Goal: Task Accomplishment & Management: Manage account settings

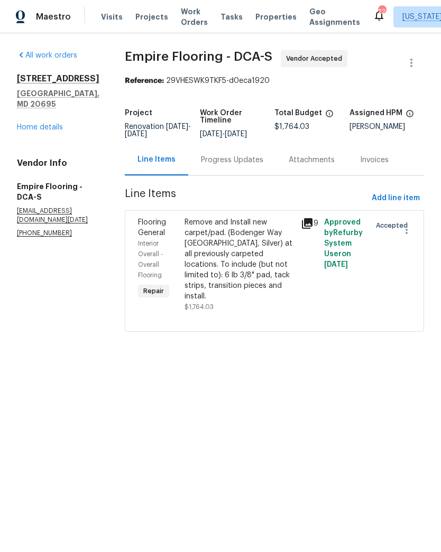
click at [243, 165] on div "Progress Updates" at bounding box center [232, 160] width 62 height 11
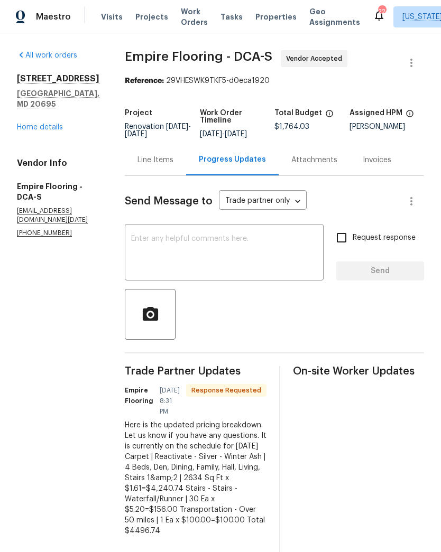
click at [168, 165] on div "Line Items" at bounding box center [155, 160] width 36 height 11
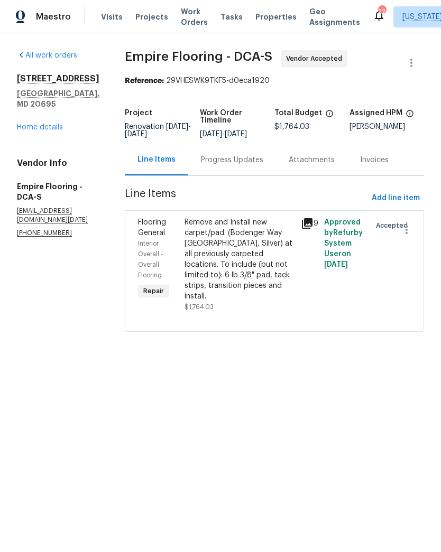
click at [252, 265] on div "Remove and Install new carpet/pad. (Bodenger Way 945 Winter Ash, Silver) at all…" at bounding box center [240, 259] width 110 height 85
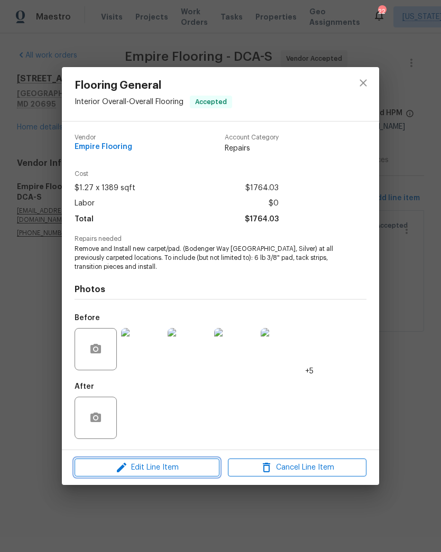
click at [162, 471] on span "Edit Line Item" at bounding box center [147, 468] width 139 height 13
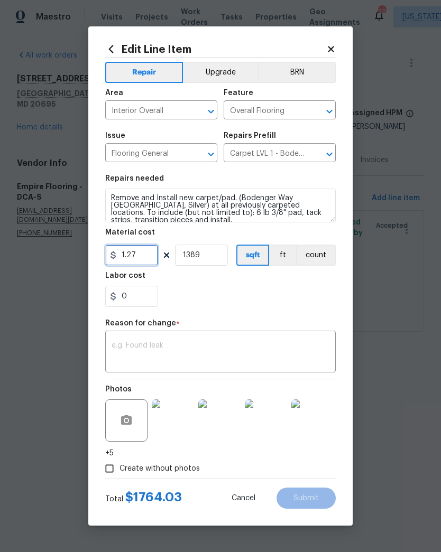
click at [143, 256] on input "1.27" at bounding box center [131, 255] width 53 height 21
type input "4496.74"
click at [216, 255] on input "1389" at bounding box center [201, 255] width 53 height 21
type input "1"
click at [321, 260] on button "count" at bounding box center [316, 255] width 40 height 21
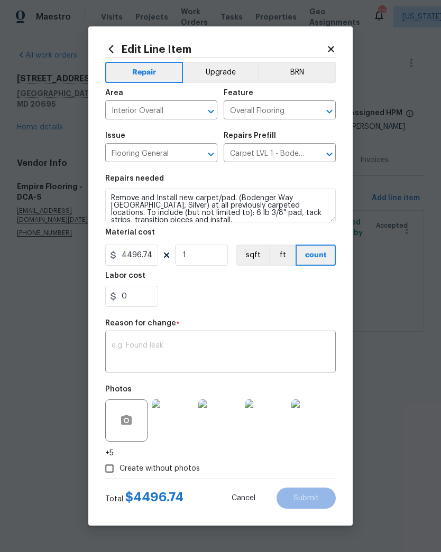
click at [234, 355] on textarea at bounding box center [221, 353] width 218 height 22
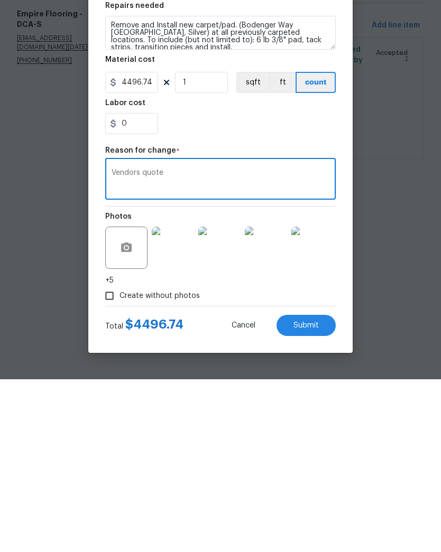
type textarea "Vendors quote"
click at [309, 495] on span "Submit" at bounding box center [305, 499] width 25 height 8
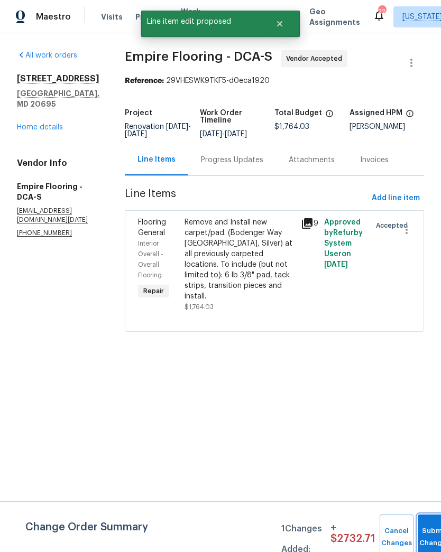
click at [428, 529] on button "Submit Changes" at bounding box center [435, 537] width 34 height 45
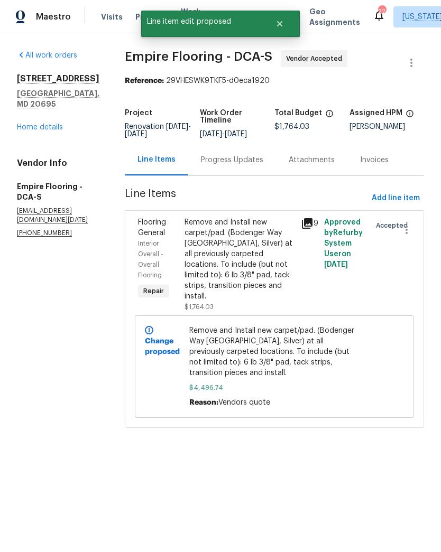
click at [248, 165] on div "Progress Updates" at bounding box center [232, 160] width 62 height 11
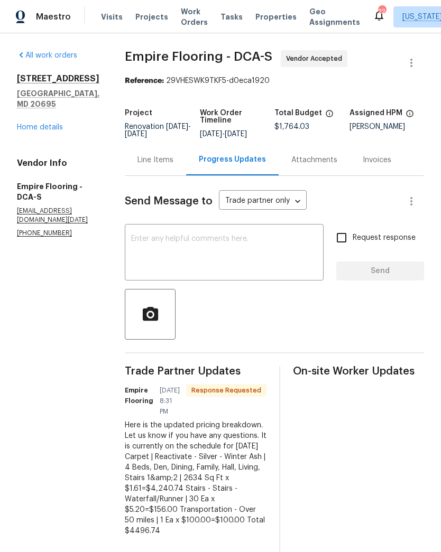
click at [249, 262] on textarea at bounding box center [224, 253] width 186 height 37
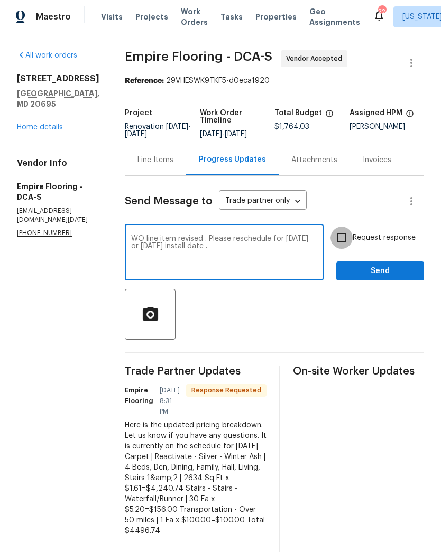
type textarea "WO line item revised . Please reschedule for Sunday or Monday install date ."
click at [348, 243] on input "Request response" at bounding box center [341, 238] width 22 height 22
checkbox input "true"
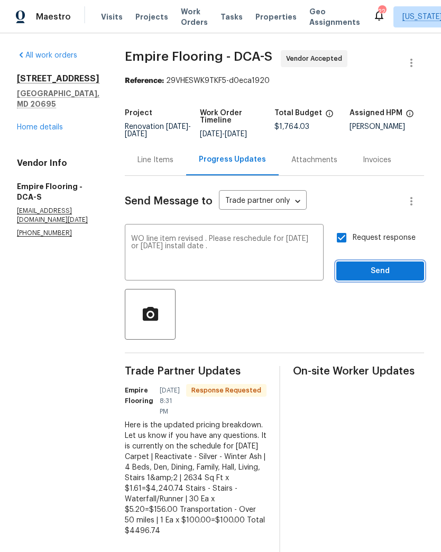
click at [388, 278] on span "Send" at bounding box center [380, 271] width 71 height 13
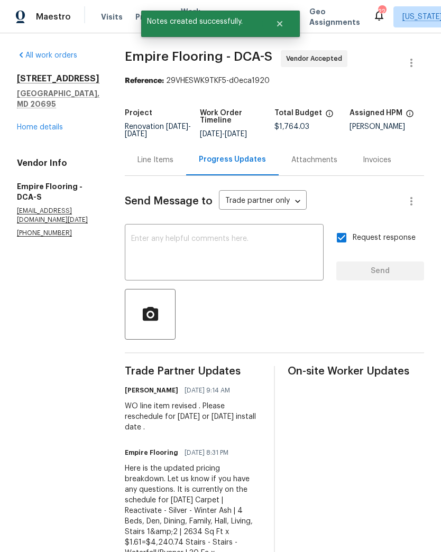
click at [52, 124] on link "Home details" at bounding box center [40, 127] width 46 height 7
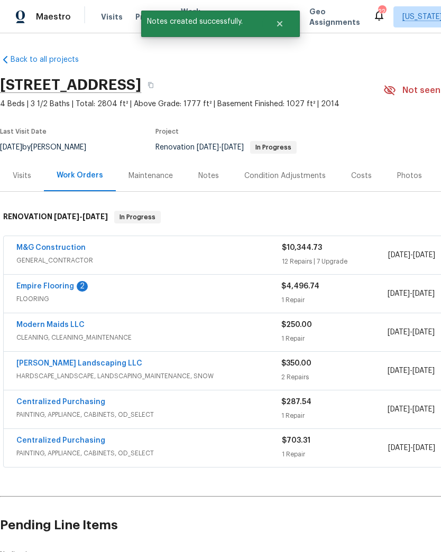
click at [61, 289] on link "Empire Flooring" at bounding box center [45, 286] width 58 height 7
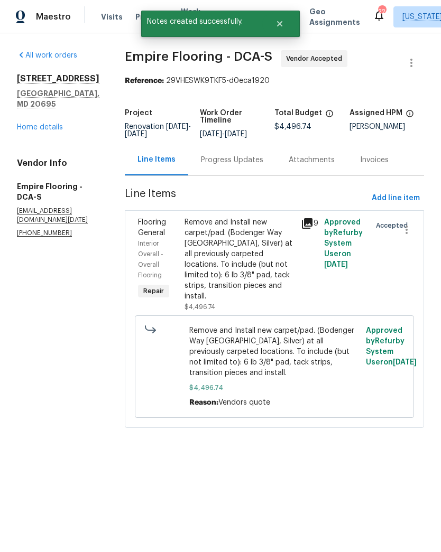
click at [240, 165] on div "Progress Updates" at bounding box center [232, 160] width 62 height 11
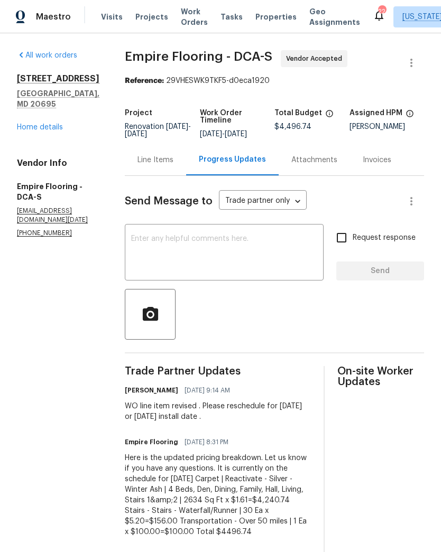
click at [57, 124] on link "Home details" at bounding box center [40, 127] width 46 height 7
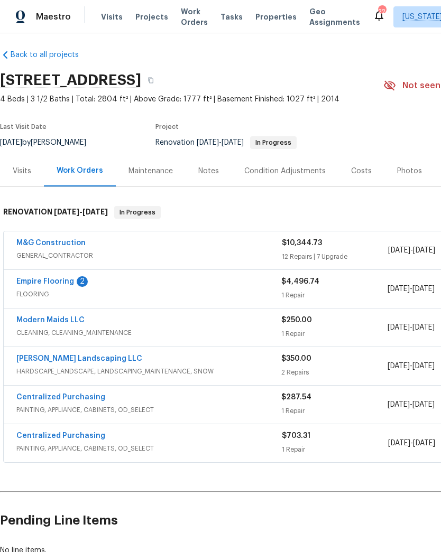
scroll to position [5, 0]
click at [77, 362] on link "Ruiz Landscaping LLC" at bounding box center [79, 358] width 126 height 7
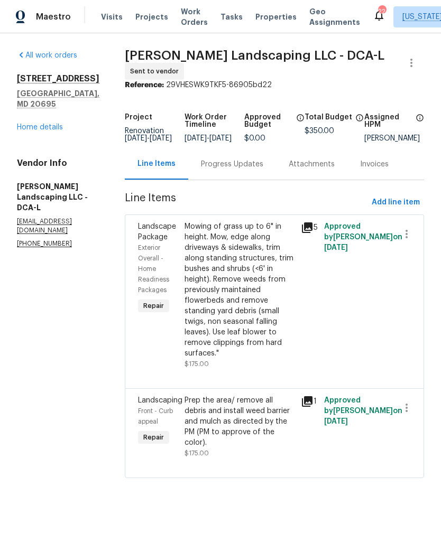
click at [246, 165] on div "Progress Updates" at bounding box center [232, 164] width 62 height 11
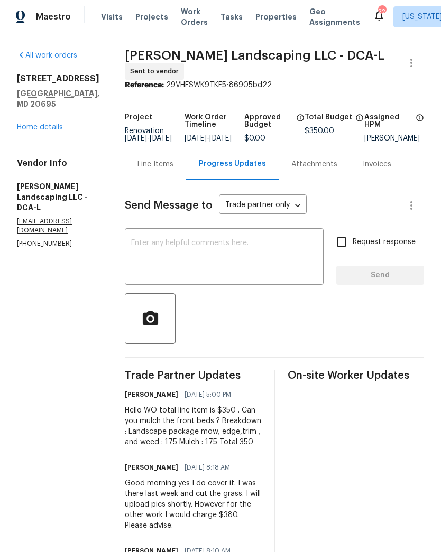
click at [53, 124] on link "Home details" at bounding box center [40, 127] width 46 height 7
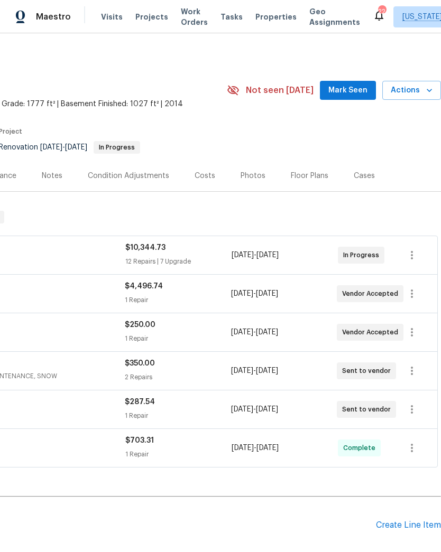
scroll to position [0, 156]
click at [413, 253] on icon "button" at bounding box center [411, 255] width 13 height 13
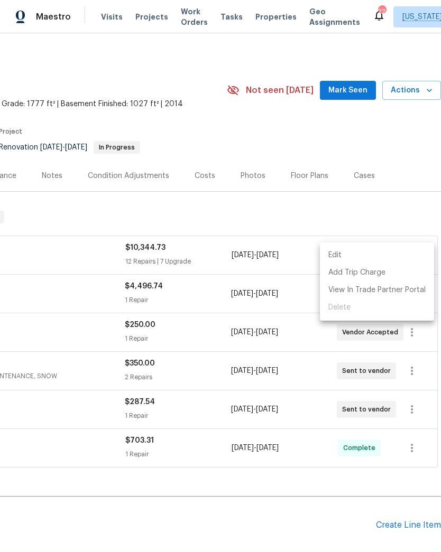
click at [218, 412] on div at bounding box center [220, 276] width 441 height 552
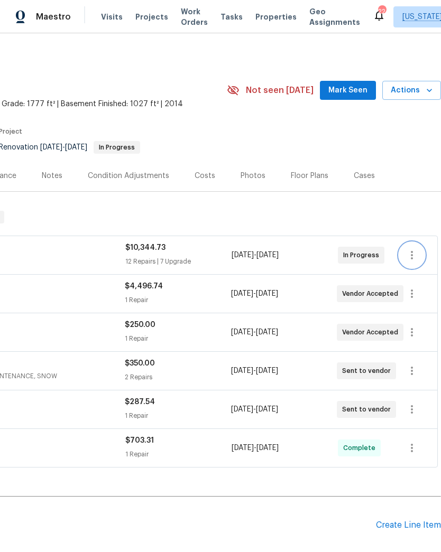
click at [407, 257] on icon "button" at bounding box center [411, 255] width 13 height 13
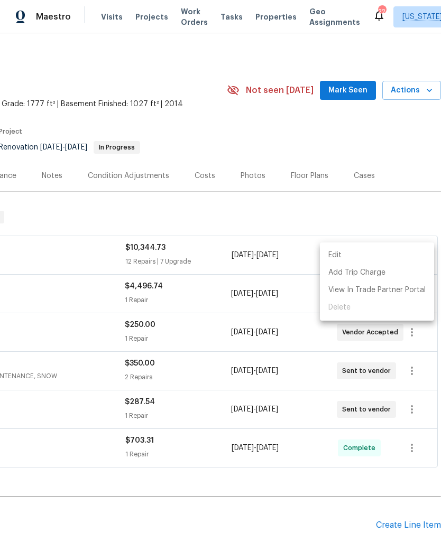
click at [385, 253] on li "Edit" at bounding box center [377, 255] width 114 height 17
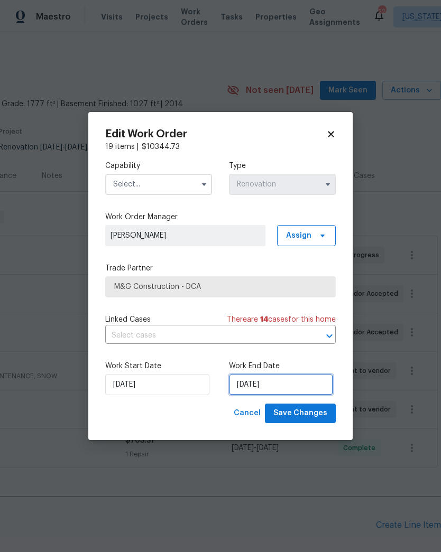
click at [297, 386] on input "8/14/2025" at bounding box center [281, 384] width 104 height 21
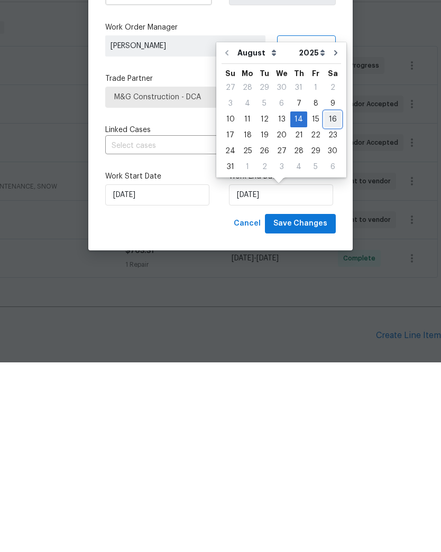
click at [328, 302] on div "16" at bounding box center [332, 309] width 17 height 15
type input "8/16/2025"
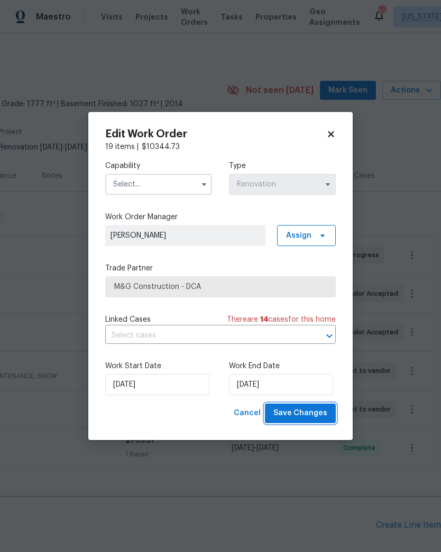
click at [315, 415] on span "Save Changes" at bounding box center [300, 413] width 54 height 13
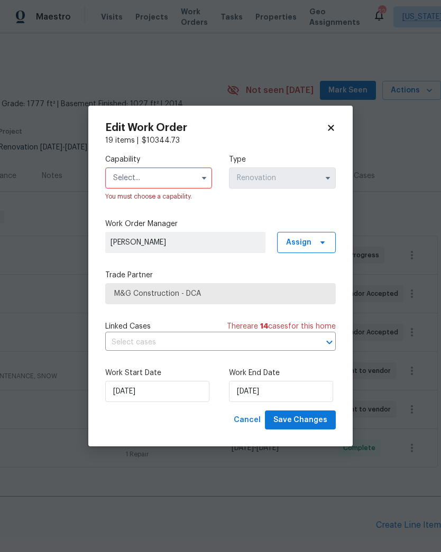
click at [203, 172] on button "button" at bounding box center [204, 178] width 13 height 13
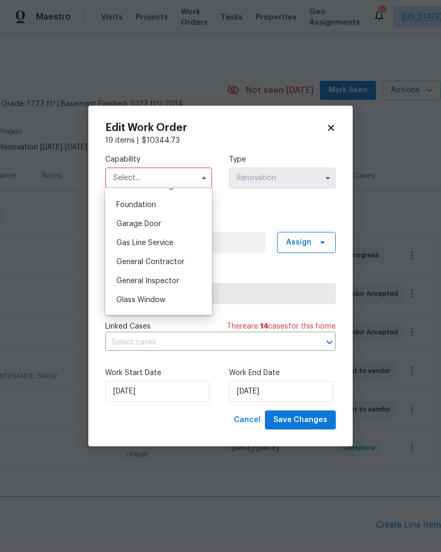
scroll to position [443, 0]
click at [186, 264] on div "General Contractor" at bounding box center [159, 262] width 102 height 19
type input "General Contractor"
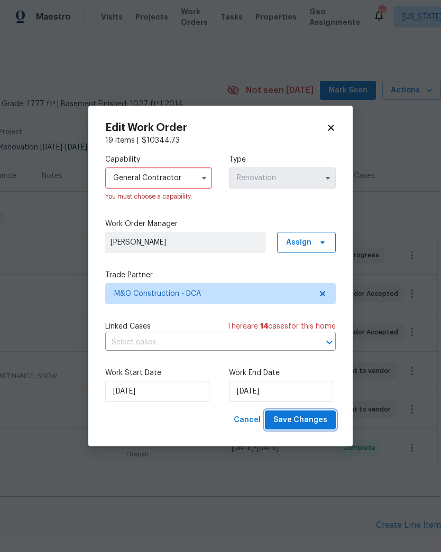
click at [315, 421] on span "Save Changes" at bounding box center [300, 420] width 54 height 13
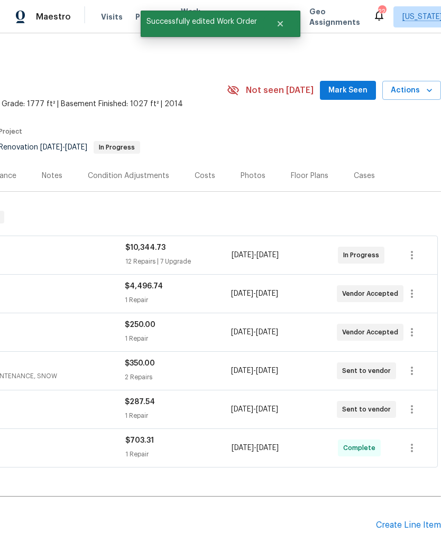
scroll to position [0, 156]
click at [419, 294] on button "button" at bounding box center [411, 293] width 25 height 25
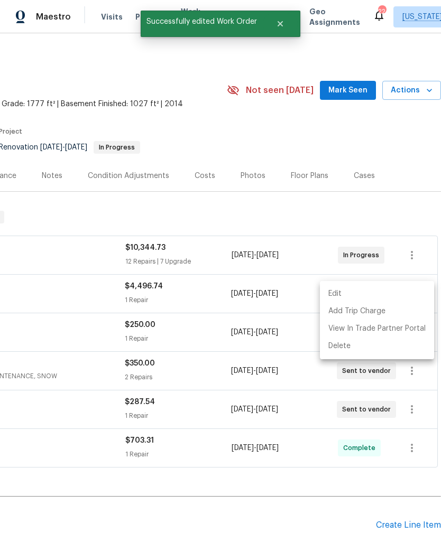
click at [399, 298] on li "Edit" at bounding box center [377, 293] width 114 height 17
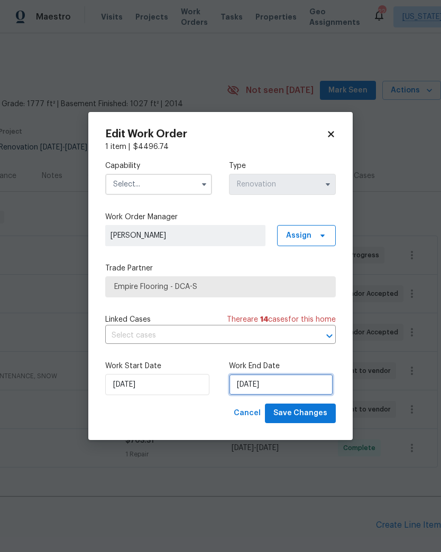
click at [290, 381] on input "8/14/2025" at bounding box center [281, 384] width 104 height 21
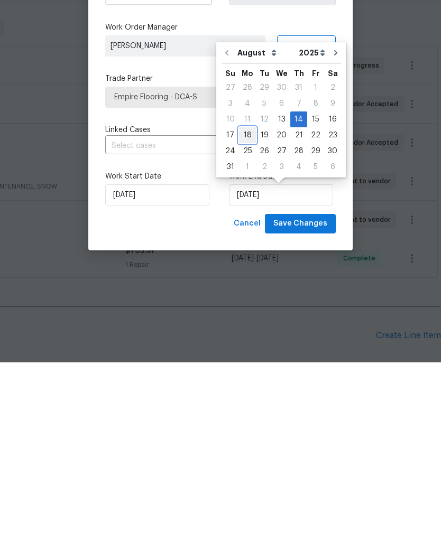
click at [249, 318] on div "18" at bounding box center [247, 325] width 17 height 15
type input "8/18/2025"
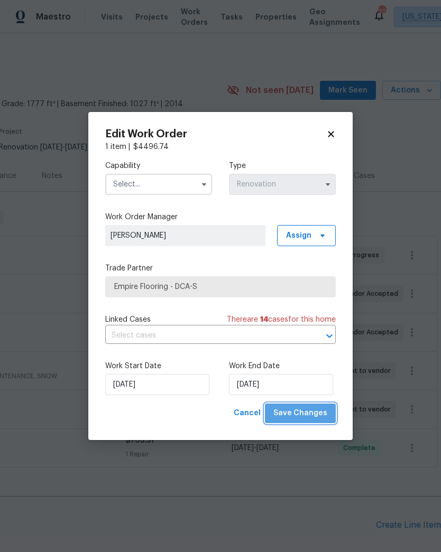
click at [317, 413] on span "Save Changes" at bounding box center [300, 413] width 54 height 13
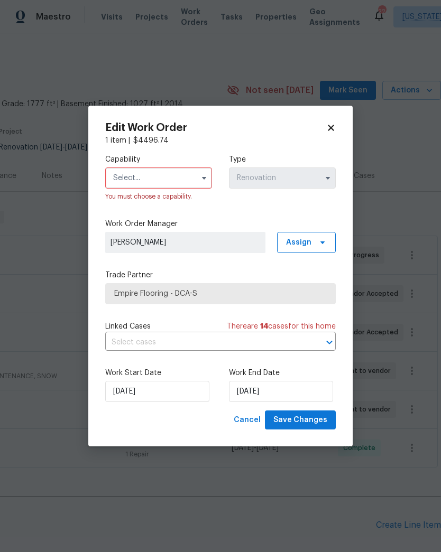
click at [200, 182] on button "button" at bounding box center [204, 178] width 13 height 13
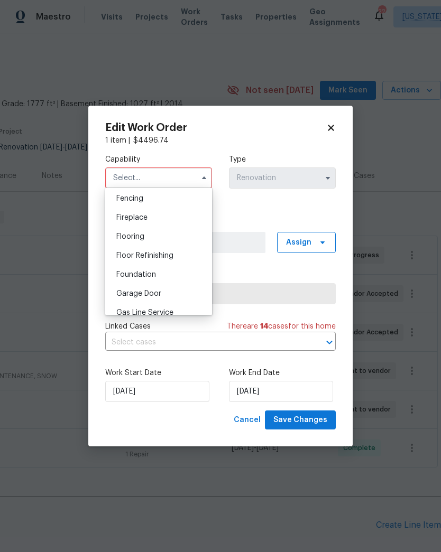
scroll to position [380, 0]
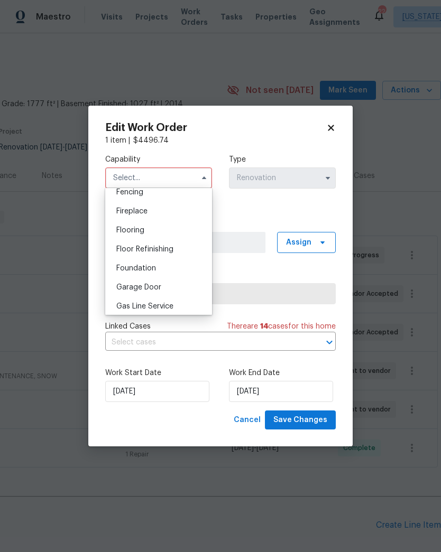
click at [178, 233] on div "Flooring" at bounding box center [159, 230] width 102 height 19
type input "Flooring"
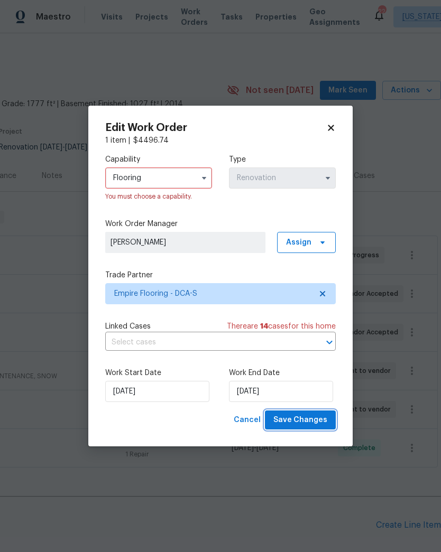
click at [315, 422] on span "Save Changes" at bounding box center [300, 420] width 54 height 13
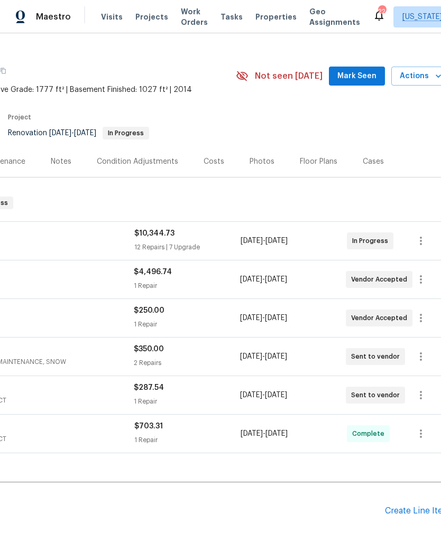
scroll to position [14, 143]
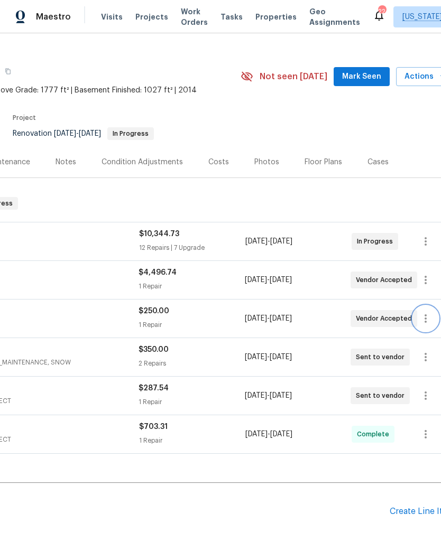
click at [423, 321] on icon "button" at bounding box center [425, 318] width 13 height 13
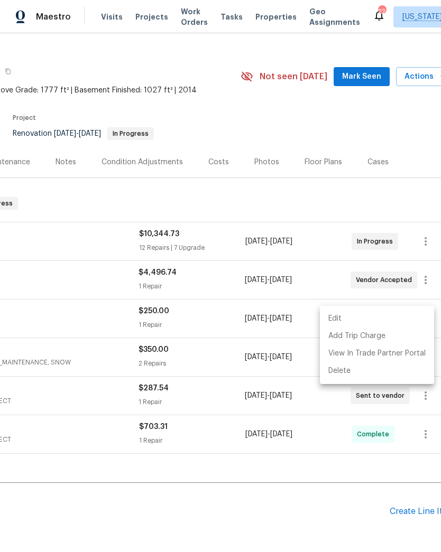
click at [388, 319] on li "Edit" at bounding box center [377, 318] width 114 height 17
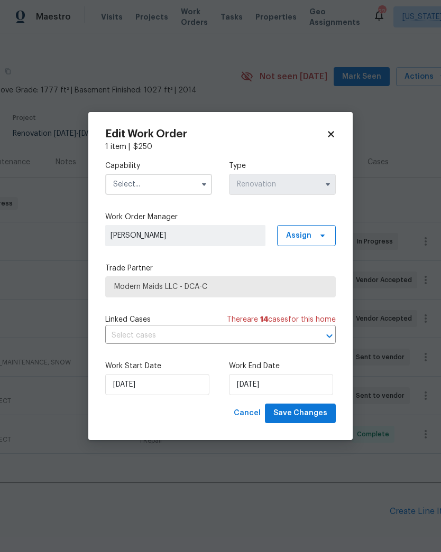
click at [205, 174] on input "text" at bounding box center [158, 184] width 107 height 21
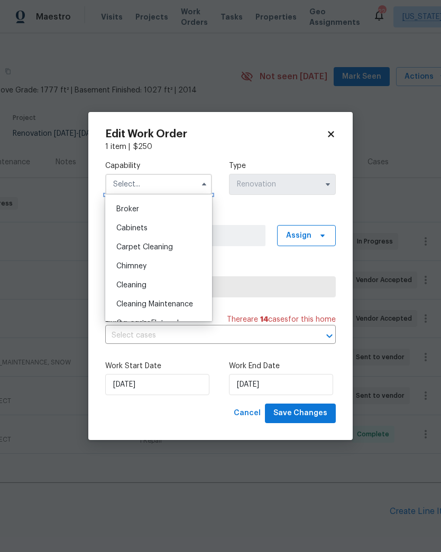
scroll to position [72, 0]
click at [172, 285] on div "Cleaning" at bounding box center [159, 286] width 102 height 19
type input "Cleaning"
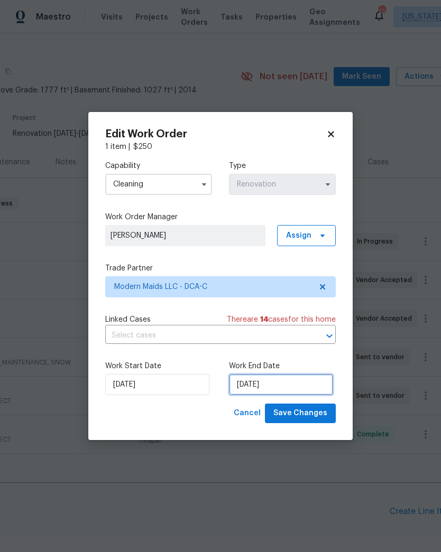
click at [299, 388] on input "8/15/2025" at bounding box center [281, 384] width 104 height 21
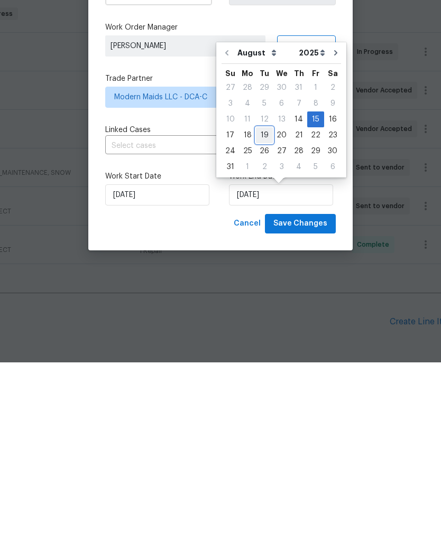
click at [266, 318] on div "19" at bounding box center [264, 325] width 17 height 15
type input "8/19/2025"
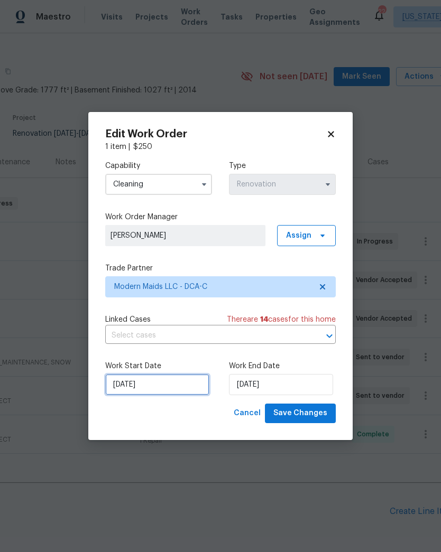
click at [161, 385] on input "8/14/2025" at bounding box center [157, 384] width 104 height 21
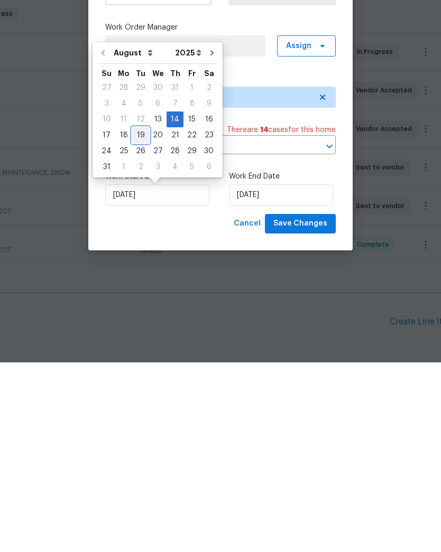
click at [140, 318] on div "19" at bounding box center [140, 325] width 17 height 15
type input "8/19/2025"
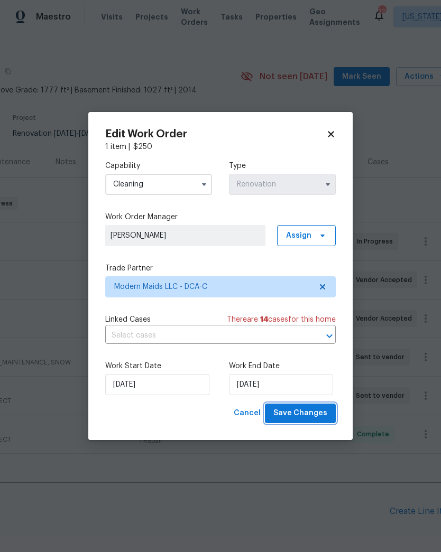
click at [314, 413] on span "Save Changes" at bounding box center [300, 413] width 54 height 13
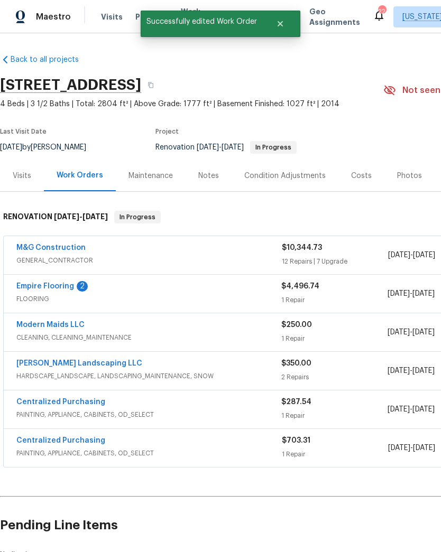
scroll to position [0, 0]
click at [66, 326] on link "Modern Maids LLC" at bounding box center [50, 324] width 68 height 7
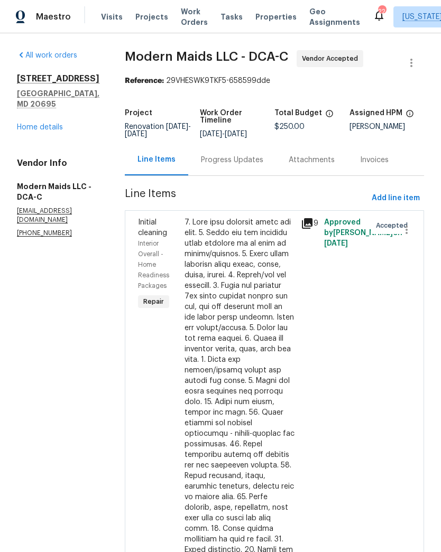
click at [242, 165] on div "Progress Updates" at bounding box center [232, 160] width 62 height 11
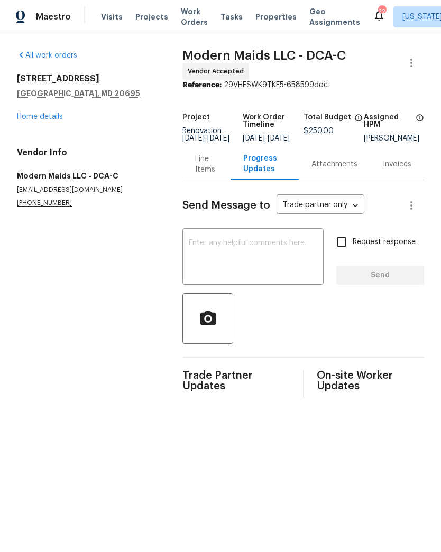
click at [262, 256] on textarea at bounding box center [253, 257] width 128 height 37
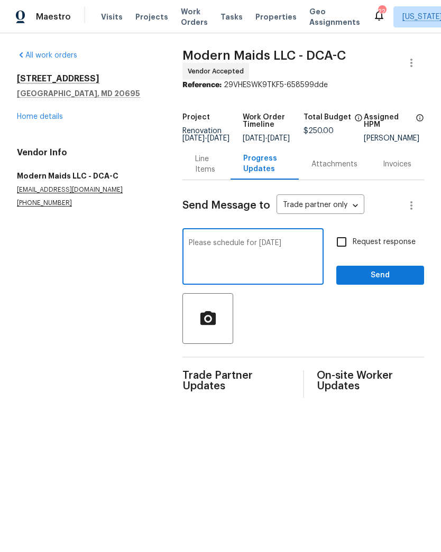
type textarea "Please schedule for next week Tuesday"
click at [339, 248] on input "Request response" at bounding box center [341, 242] width 22 height 22
checkbox input "true"
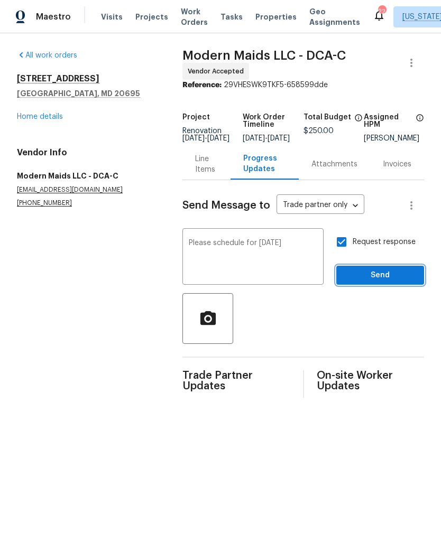
click at [380, 282] on span "Send" at bounding box center [380, 275] width 71 height 13
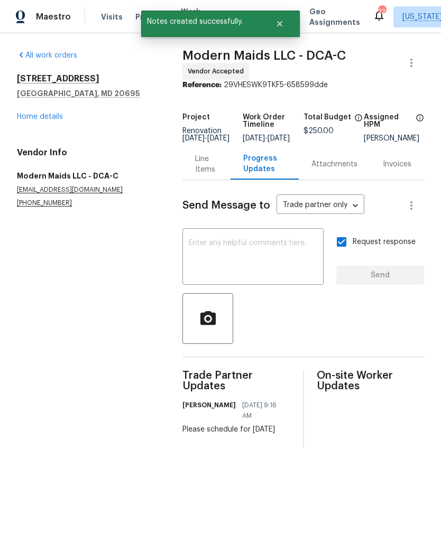
click at [50, 119] on link "Home details" at bounding box center [40, 116] width 46 height 7
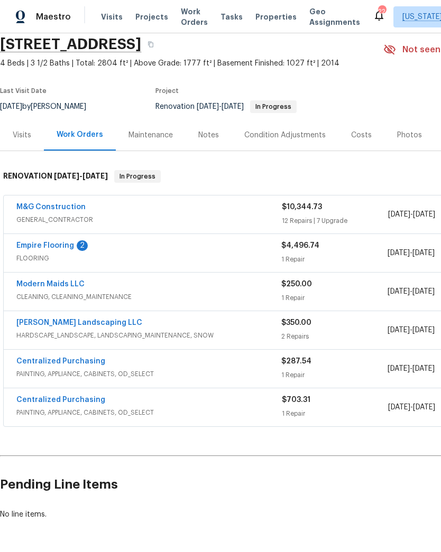
scroll to position [41, 0]
click at [357, 134] on div "Costs" at bounding box center [361, 135] width 21 height 11
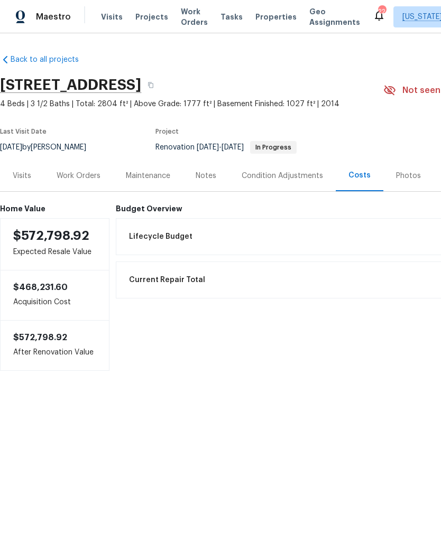
click at [82, 174] on div "Work Orders" at bounding box center [79, 176] width 44 height 11
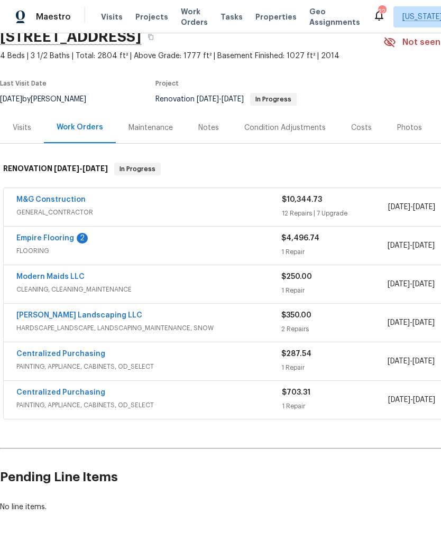
scroll to position [49, 0]
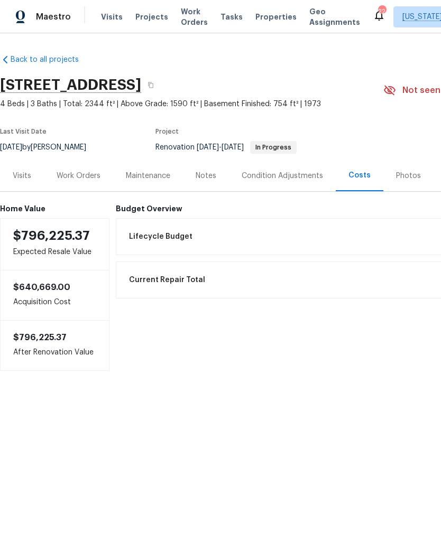
scroll to position [0, -1]
click at [204, 171] on div "Notes" at bounding box center [206, 176] width 21 height 11
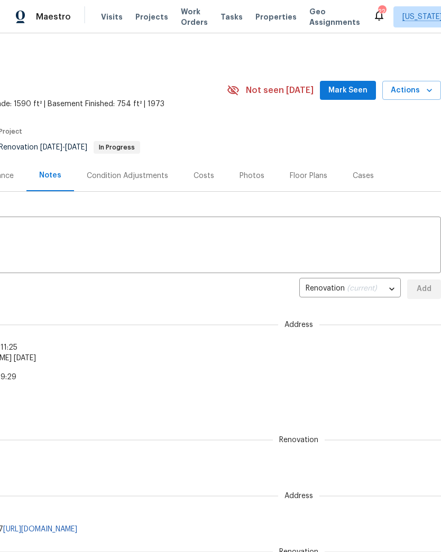
scroll to position [0, 156]
click at [204, 177] on div "Costs" at bounding box center [203, 176] width 21 height 11
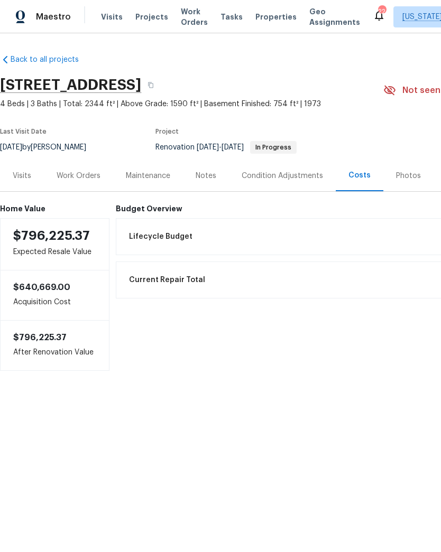
click at [88, 179] on div "Work Orders" at bounding box center [79, 176] width 44 height 11
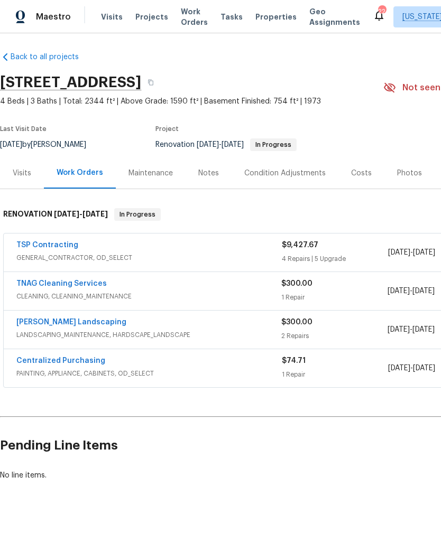
scroll to position [3, 0]
click at [58, 247] on link "TSP Contracting" at bounding box center [47, 245] width 62 height 7
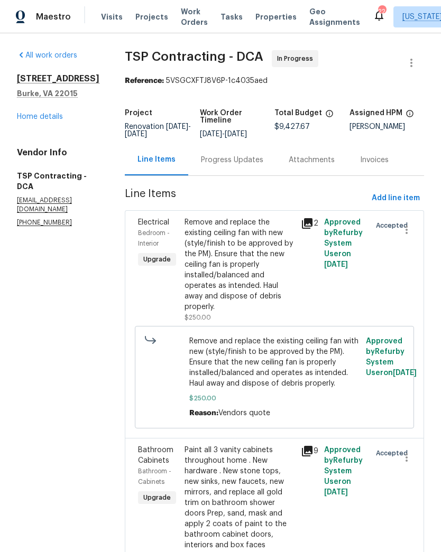
click at [223, 156] on div "Progress Updates" at bounding box center [232, 160] width 62 height 11
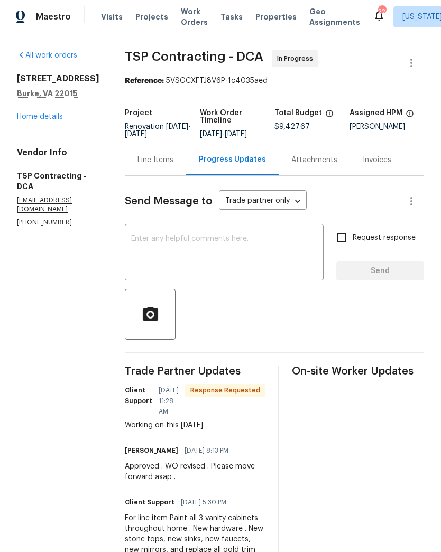
click at [34, 119] on link "Home details" at bounding box center [40, 116] width 46 height 7
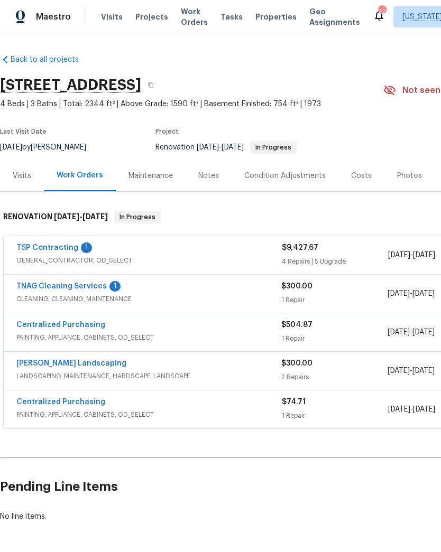
click at [60, 285] on link "TNAG Cleaning Services" at bounding box center [61, 286] width 90 height 7
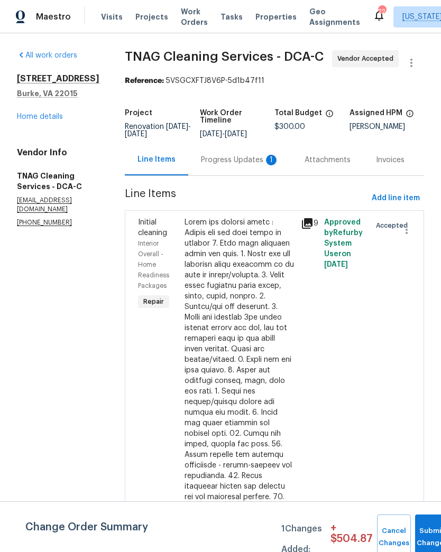
click at [237, 163] on div "Progress Updates 1" at bounding box center [240, 160] width 78 height 11
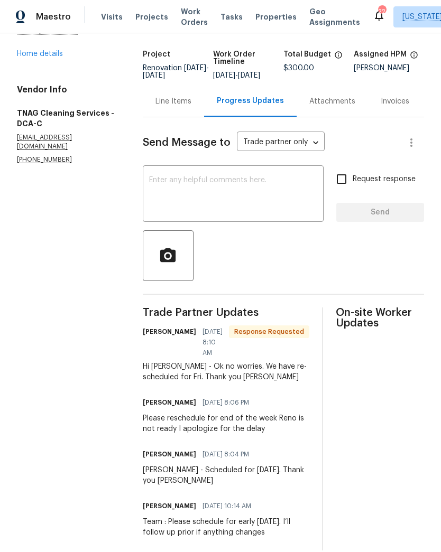
scroll to position [66, 0]
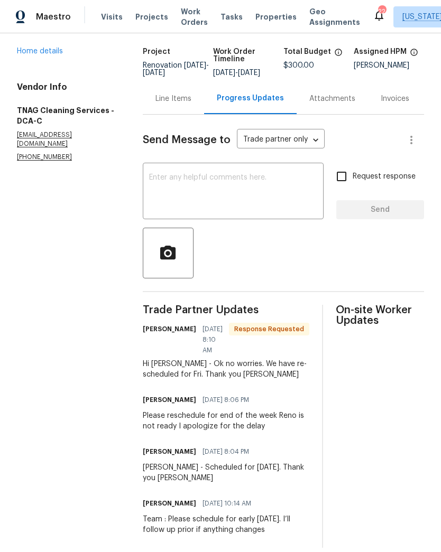
click at [54, 53] on link "Home details" at bounding box center [40, 51] width 46 height 7
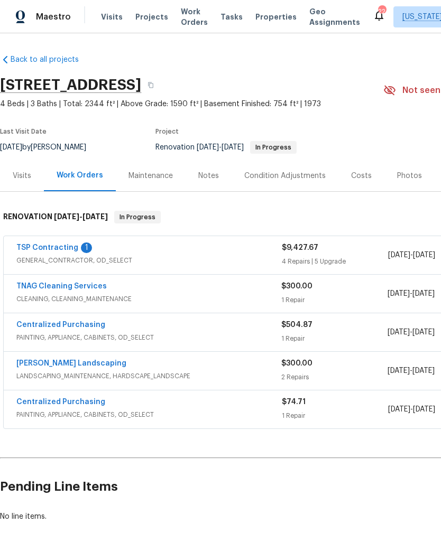
click at [63, 246] on link "TSP Contracting" at bounding box center [47, 247] width 62 height 7
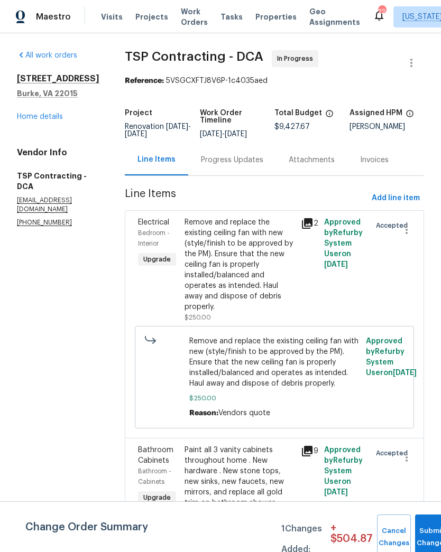
click at [222, 165] on div "Progress Updates" at bounding box center [232, 160] width 62 height 11
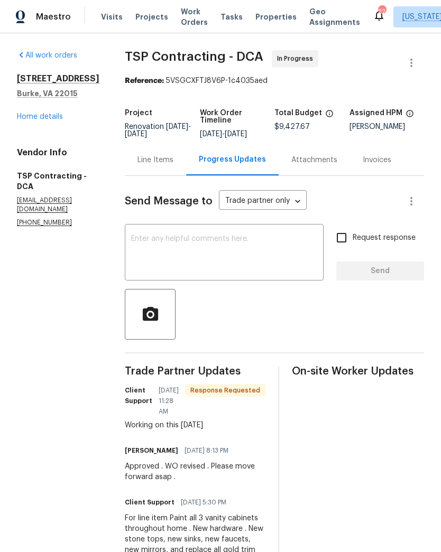
click at [56, 116] on link "Home details" at bounding box center [40, 116] width 46 height 7
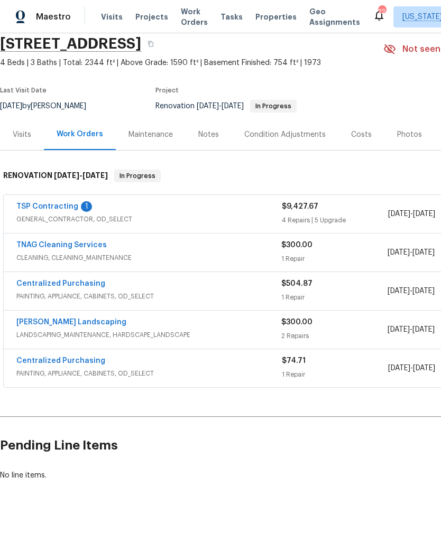
scroll to position [41, 0]
click at [67, 281] on link "Centralized Purchasing" at bounding box center [60, 283] width 89 height 7
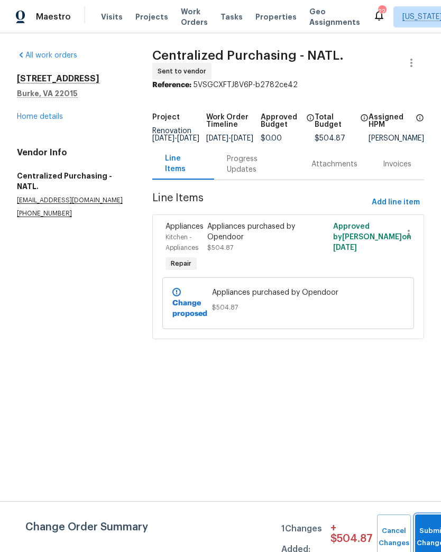
click at [423, 538] on span "Submit Changes" at bounding box center [431, 538] width 23 height 24
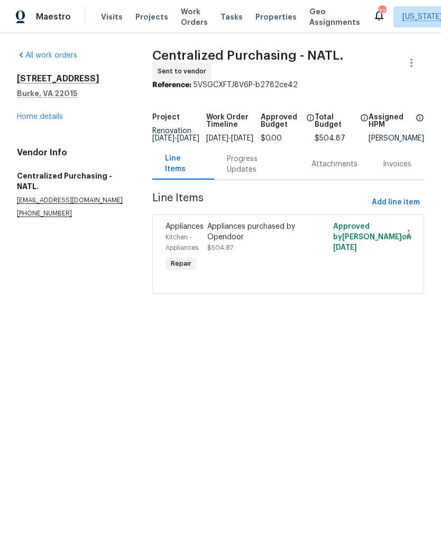
click at [40, 119] on link "Home details" at bounding box center [40, 116] width 46 height 7
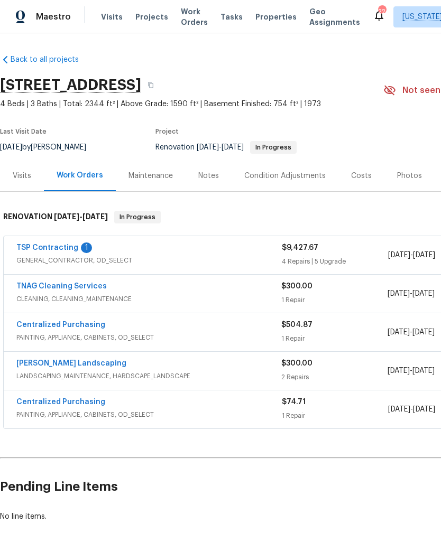
click at [54, 246] on link "TSP Contracting" at bounding box center [47, 247] width 62 height 7
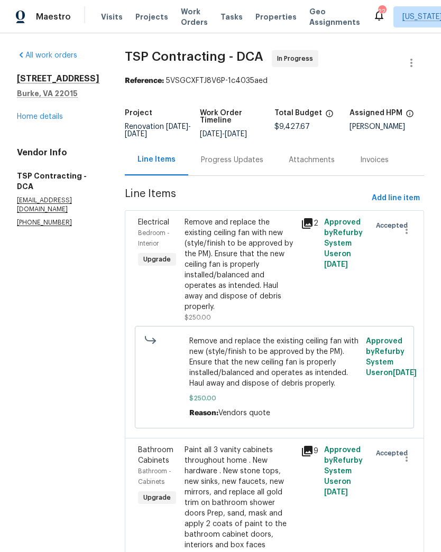
click at [37, 116] on link "Home details" at bounding box center [40, 116] width 46 height 7
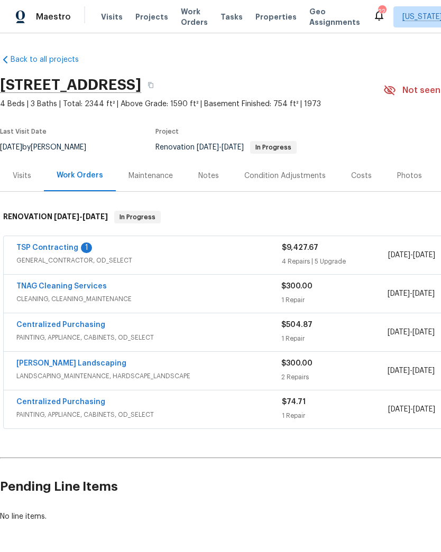
click at [53, 250] on link "TSP Contracting" at bounding box center [47, 247] width 62 height 7
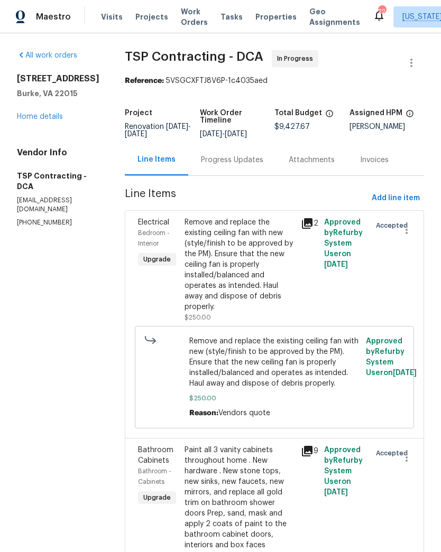
click at [257, 168] on div "Progress Updates" at bounding box center [232, 159] width 88 height 31
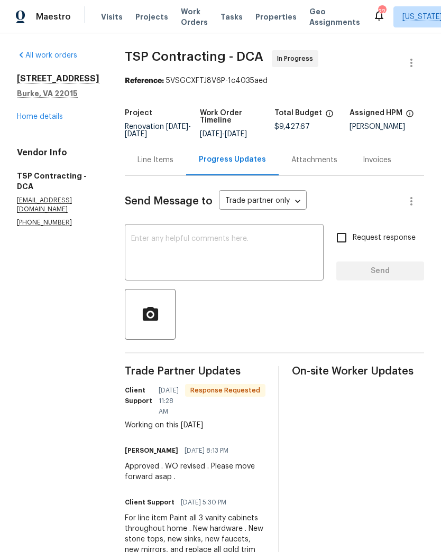
click at [273, 253] on textarea at bounding box center [224, 253] width 186 height 37
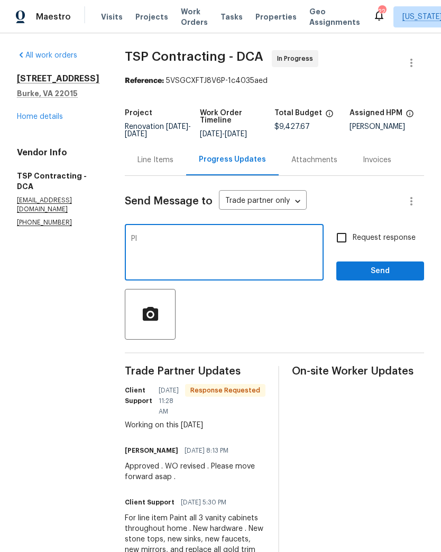
type textarea "P"
type textarea "L"
click at [51, 119] on link "Home details" at bounding box center [40, 116] width 46 height 7
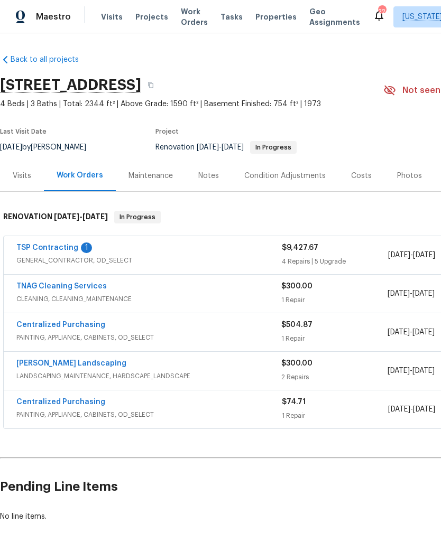
click at [71, 247] on link "TSP Contracting" at bounding box center [47, 247] width 62 height 7
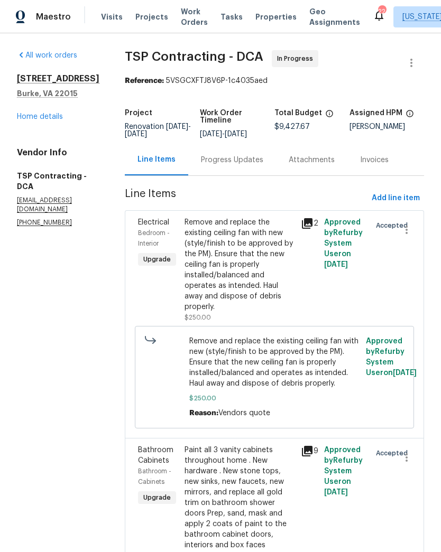
click at [218, 164] on div "Progress Updates" at bounding box center [232, 160] width 62 height 11
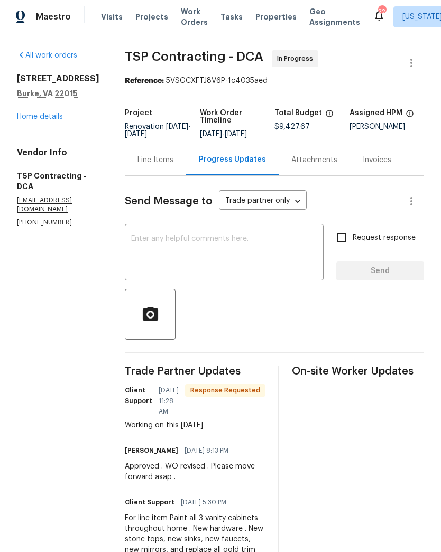
click at [250, 251] on textarea at bounding box center [224, 253] width 186 height 37
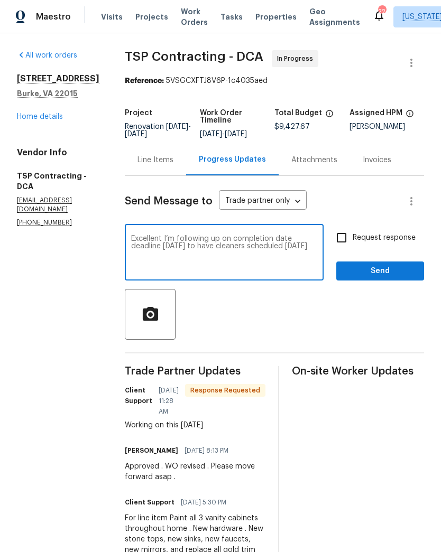
type textarea "Excellent I’m following up on completion date deadline Friday to have cleaners …"
click at [342, 242] on input "Request response" at bounding box center [341, 238] width 22 height 22
checkbox input "true"
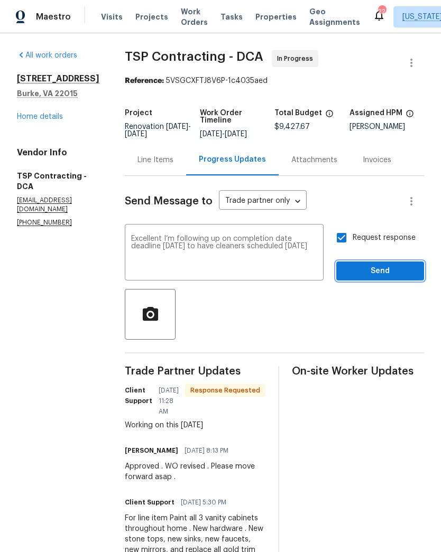
click at [384, 272] on span "Send" at bounding box center [380, 271] width 71 height 13
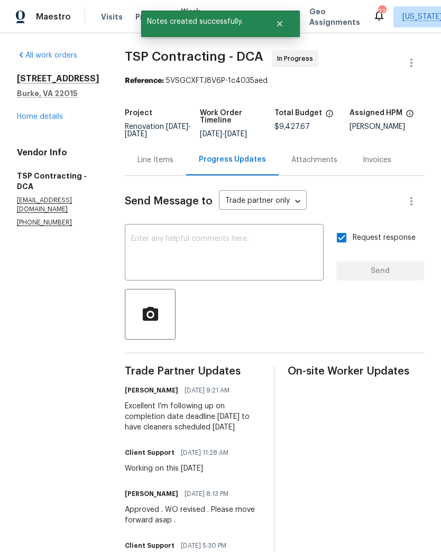
click at [43, 119] on link "Home details" at bounding box center [40, 116] width 46 height 7
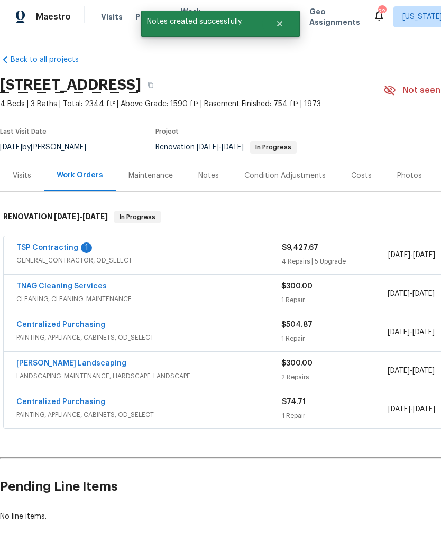
click at [57, 246] on link "TSP Contracting" at bounding box center [47, 247] width 62 height 7
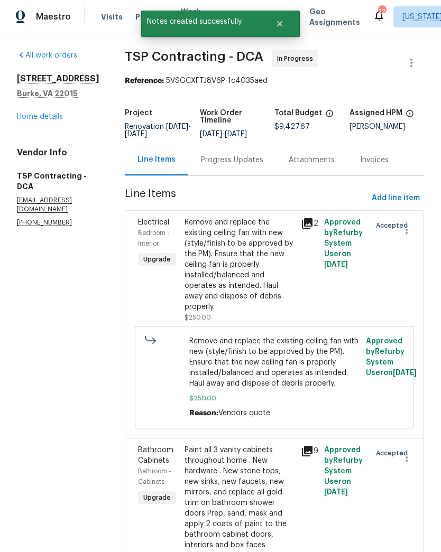
click at [212, 167] on div "Progress Updates" at bounding box center [232, 159] width 88 height 31
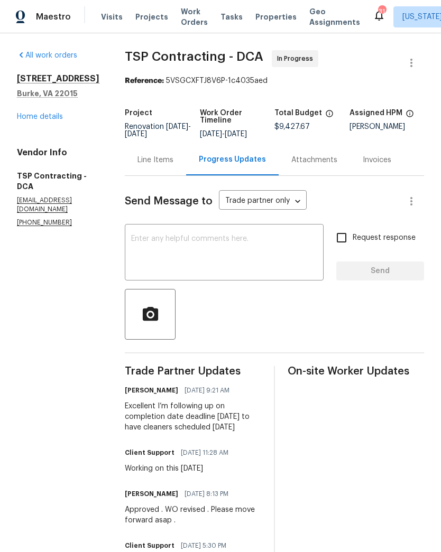
click at [44, 117] on link "Home details" at bounding box center [40, 116] width 46 height 7
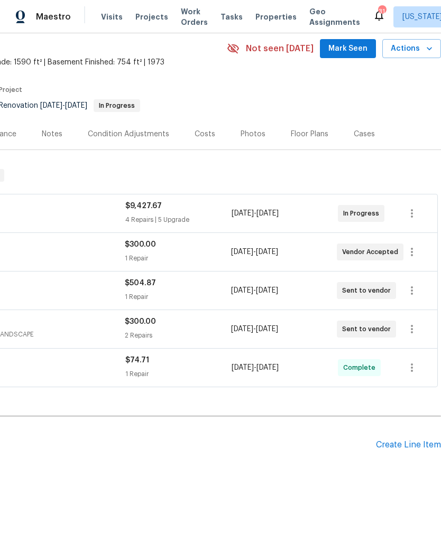
scroll to position [41, 156]
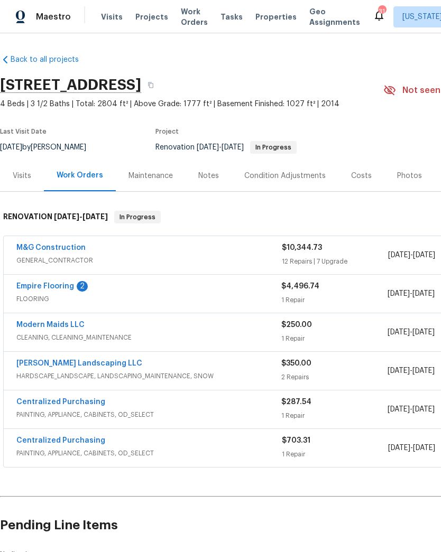
click at [59, 287] on link "Empire Flooring" at bounding box center [45, 286] width 58 height 7
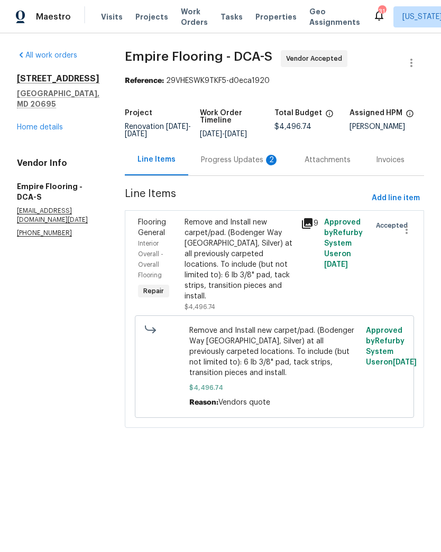
click at [226, 165] on div "Progress Updates 2" at bounding box center [240, 160] width 78 height 11
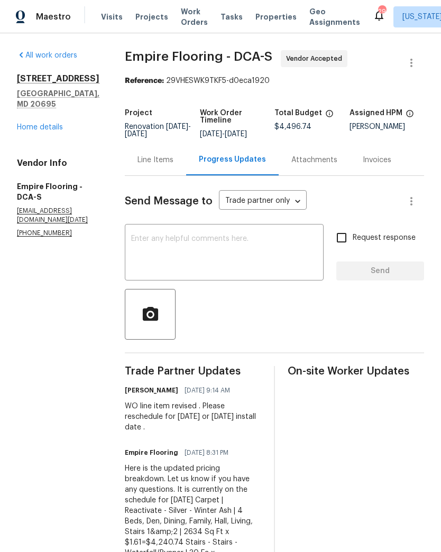
click at [39, 124] on link "Home details" at bounding box center [40, 127] width 46 height 7
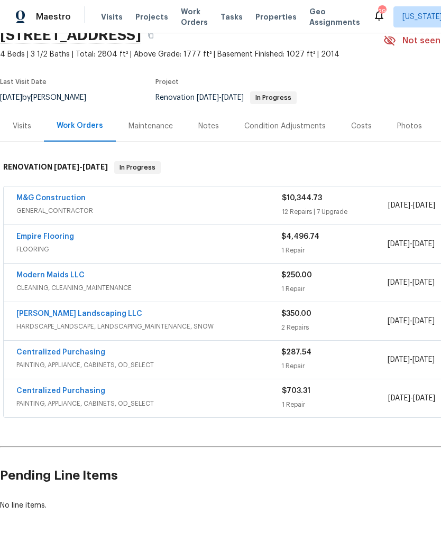
scroll to position [50, 0]
